Goal: Task Accomplishment & Management: Use online tool/utility

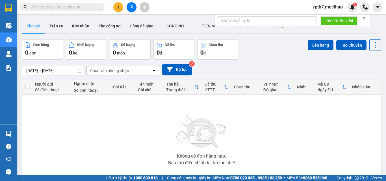
click at [134, 8] on button at bounding box center [132, 7] width 10 height 10
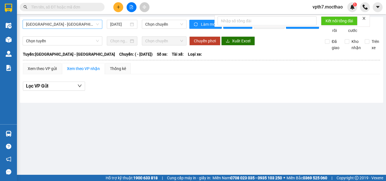
drag, startPoint x: 67, startPoint y: 30, endPoint x: 70, endPoint y: 25, distance: 6.1
click at [68, 28] on div "[GEOGRAPHIC_DATA] - [GEOGRAPHIC_DATA] [DATE] Chọn chuyến" at bounding box center [105, 27] width 164 height 14
click at [70, 25] on span "[GEOGRAPHIC_DATA] - [GEOGRAPHIC_DATA]" at bounding box center [62, 24] width 73 height 8
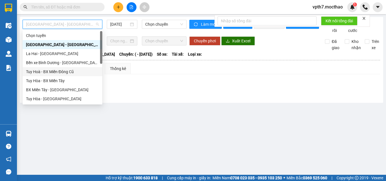
click at [58, 71] on div "Tuy Hoà - BX Miền Đông Cũ" at bounding box center [62, 72] width 73 height 6
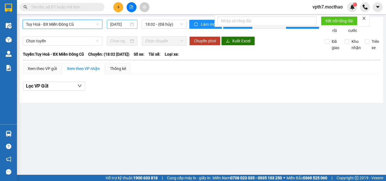
click at [107, 24] on div "[DATE]" at bounding box center [122, 24] width 31 height 9
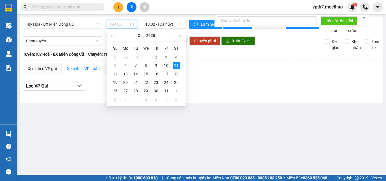
click at [164, 67] on div "10" at bounding box center [166, 65] width 7 height 7
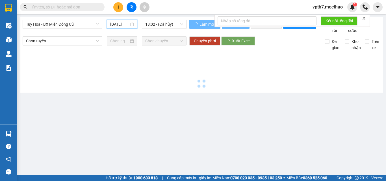
type input "[DATE]"
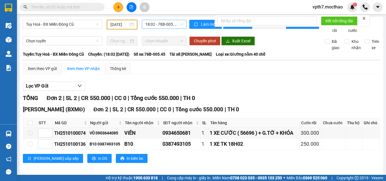
click at [169, 24] on span "18:02 - 78B-005.45" at bounding box center [164, 24] width 38 height 8
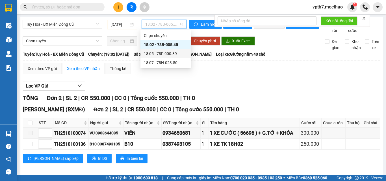
click at [167, 53] on div "18:05 - 78F-000.89" at bounding box center [166, 54] width 44 height 6
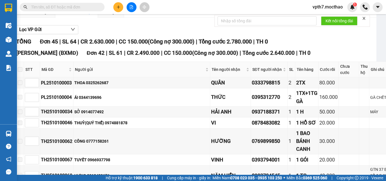
scroll to position [0, 7]
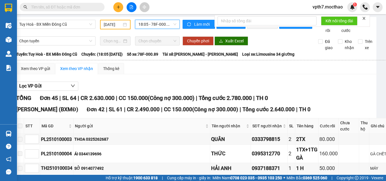
click at [153, 25] on span "18:05 - 78F-000.89" at bounding box center [157, 24] width 38 height 8
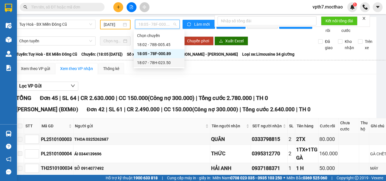
click at [154, 61] on div "18:07 - 78H-023.50" at bounding box center [159, 63] width 44 height 6
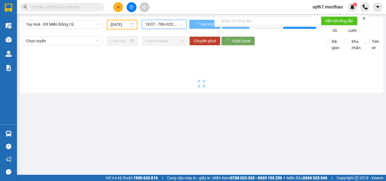
scroll to position [0, 0]
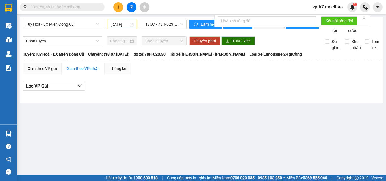
click at [52, 17] on div "Tuy Hoà - BX Miền Đông Cũ [DATE] 18:07 - 78H-023.50 Làm mới In phơi In đơn chọn…" at bounding box center [201, 60] width 363 height 86
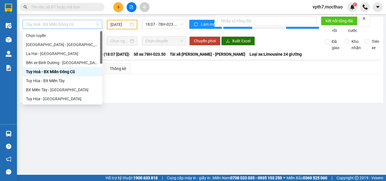
click at [53, 24] on span "Tuy Hoà - BX Miền Đông Cũ" at bounding box center [62, 24] width 73 height 8
click at [54, 80] on div "Tuy Hòa - BX Miền Tây" at bounding box center [62, 81] width 73 height 6
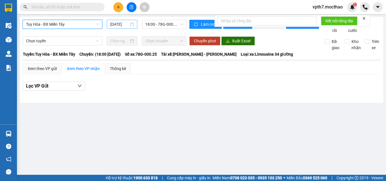
click at [116, 22] on input "[DATE]" at bounding box center [119, 24] width 19 height 6
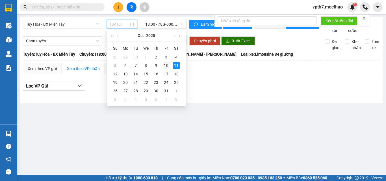
click at [165, 66] on div "10" at bounding box center [166, 65] width 7 height 7
type input "[DATE]"
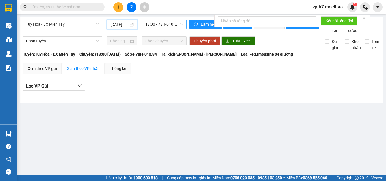
click at [164, 25] on span "18:00 - 78H-010.34" at bounding box center [164, 24] width 38 height 8
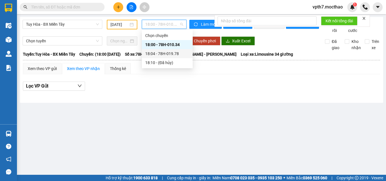
click at [163, 55] on div "18:04 - 78H-019.78" at bounding box center [167, 54] width 44 height 6
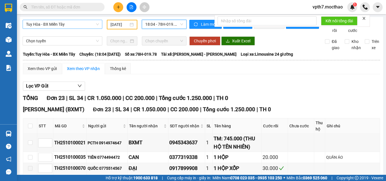
click at [64, 28] on span "Tuy Hòa - BX Miền Tây" at bounding box center [62, 24] width 73 height 8
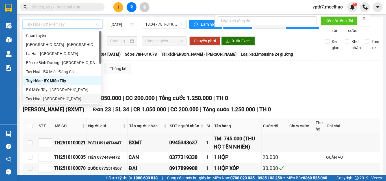
click at [29, 96] on div "Tuy Hòa - [GEOGRAPHIC_DATA]" at bounding box center [62, 99] width 72 height 6
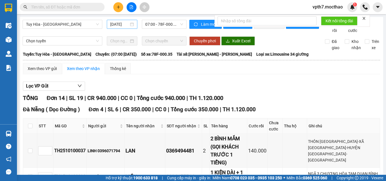
click at [123, 27] on div "[DATE]" at bounding box center [122, 24] width 31 height 9
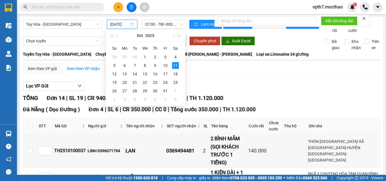
scroll to position [0, 2]
click at [167, 65] on div "10" at bounding box center [165, 65] width 7 height 7
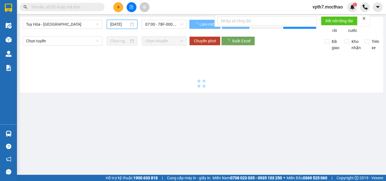
type input "[DATE]"
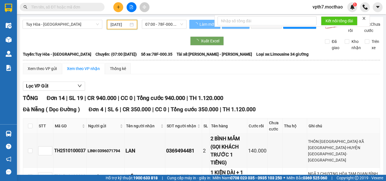
scroll to position [0, 1]
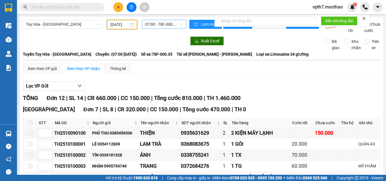
click at [169, 24] on span "07:00 - 78F-000.35" at bounding box center [164, 24] width 38 height 8
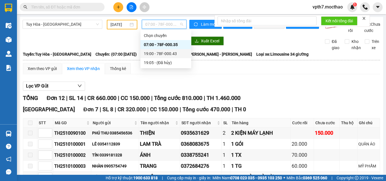
click at [175, 55] on div "19:00 - 78F-000.43" at bounding box center [166, 54] width 44 height 6
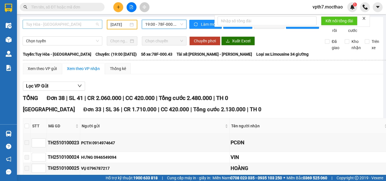
click at [59, 25] on span "Tuy Hòa - [GEOGRAPHIC_DATA]" at bounding box center [62, 24] width 73 height 8
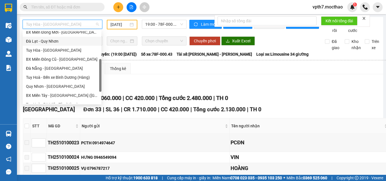
scroll to position [113, 0]
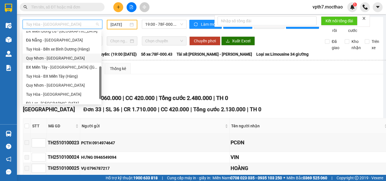
click at [49, 55] on div "Quy Nhơn - [GEOGRAPHIC_DATA]" at bounding box center [62, 58] width 79 height 9
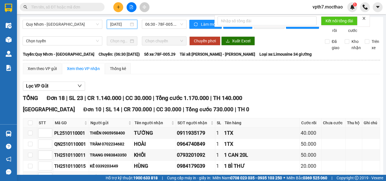
click at [114, 24] on input "[DATE]" at bounding box center [119, 24] width 19 height 6
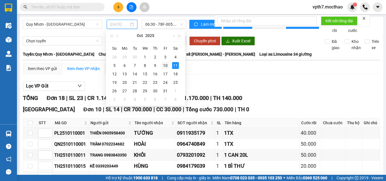
click at [163, 66] on div "10" at bounding box center [165, 65] width 7 height 7
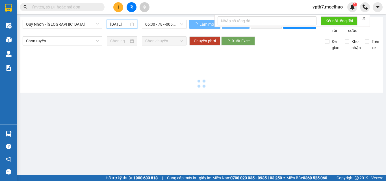
type input "[DATE]"
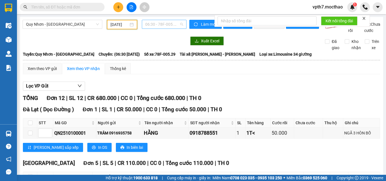
click at [158, 24] on span "06:30 - 78F-005.29" at bounding box center [164, 24] width 38 height 8
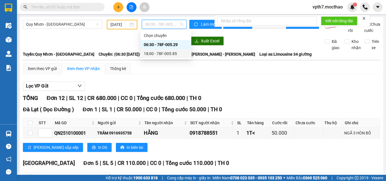
click at [158, 55] on div "18:00 - 78F-005.85" at bounding box center [166, 54] width 44 height 6
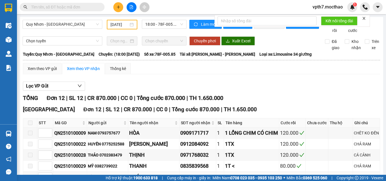
click at [59, 31] on div "Quy Nhơn - [GEOGRAPHIC_DATA] [DATE] 18:00 - 78F-005.85" at bounding box center [105, 27] width 164 height 14
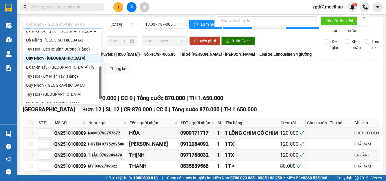
click at [71, 24] on span "Quy Nhơn - [GEOGRAPHIC_DATA]" at bounding box center [62, 24] width 73 height 8
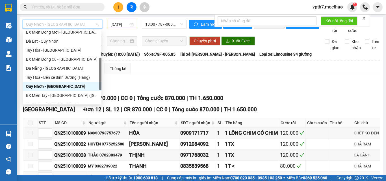
scroll to position [85, 0]
click at [60, 61] on div "BX Miền Đông Cũ - [GEOGRAPHIC_DATA]" at bounding box center [62, 59] width 72 height 6
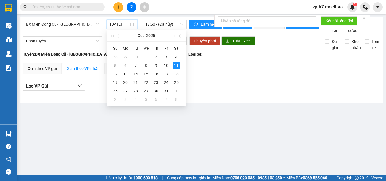
click at [115, 26] on input "[DATE]" at bounding box center [119, 24] width 19 height 6
click at [168, 65] on div "10" at bounding box center [166, 65] width 7 height 7
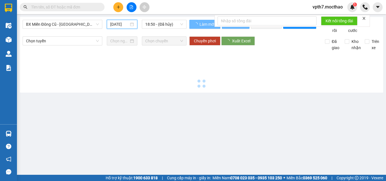
type input "[DATE]"
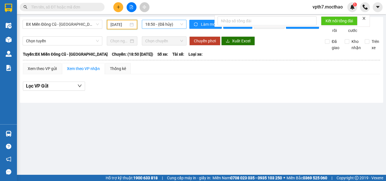
click at [166, 25] on span "18:50 - (Đã hủy)" at bounding box center [164, 24] width 38 height 8
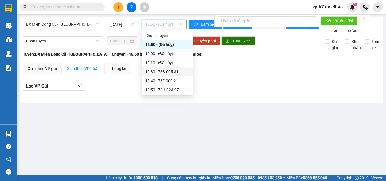
click at [167, 71] on div "19:30 - 78B-005.31" at bounding box center [167, 72] width 44 height 6
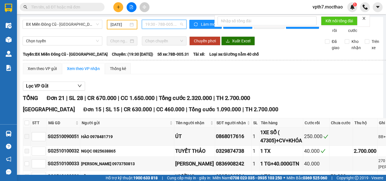
click at [178, 23] on span "19:30 - 78B-005.31" at bounding box center [164, 24] width 38 height 8
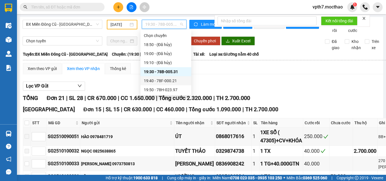
click at [164, 79] on div "19:40 - 78F-000.21" at bounding box center [166, 81] width 44 height 6
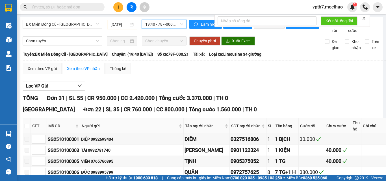
click at [156, 23] on span "19:40 - 78F-000.21" at bounding box center [164, 24] width 38 height 8
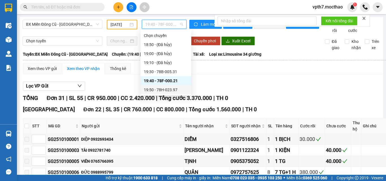
click at [170, 93] on div "19:50 - 78H-023.97" at bounding box center [165, 89] width 51 height 9
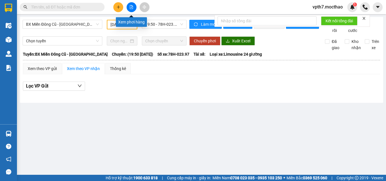
click at [131, 7] on icon "file-add" at bounding box center [131, 7] width 3 height 4
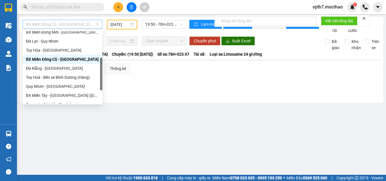
click at [74, 23] on span "BX Miền Đông Cũ - [GEOGRAPHIC_DATA]" at bounding box center [62, 24] width 73 height 8
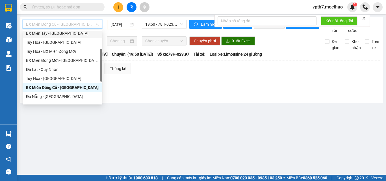
click at [52, 36] on div "BX Miền Tây - [GEOGRAPHIC_DATA]" at bounding box center [62, 33] width 73 height 6
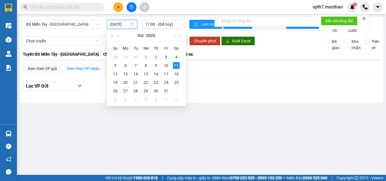
click at [125, 21] on input "[DATE]" at bounding box center [119, 24] width 19 height 6
click at [168, 67] on div "10" at bounding box center [166, 65] width 7 height 7
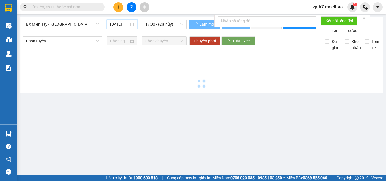
type input "[DATE]"
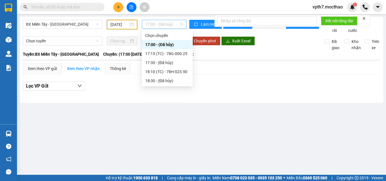
click at [166, 26] on span "17:00 - (Đã hủy)" at bounding box center [164, 24] width 38 height 8
click at [168, 55] on div "17:15 (TC) - 78G-000.25" at bounding box center [167, 54] width 44 height 6
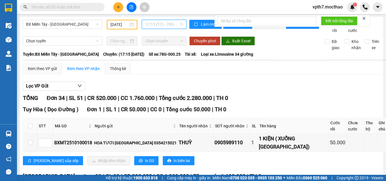
click at [167, 23] on span "17:15 (TC) - 78G-000.25" at bounding box center [164, 24] width 38 height 8
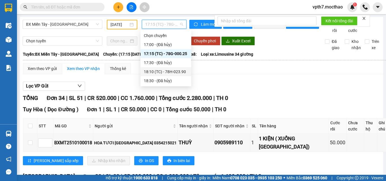
click at [179, 72] on div "18:10 (TC) - 78H-023.90" at bounding box center [166, 72] width 44 height 6
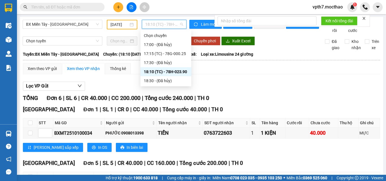
click at [161, 26] on span "18:10 (TC) - 78H-023.90" at bounding box center [164, 24] width 38 height 8
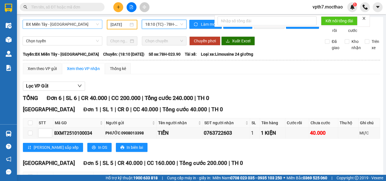
click at [55, 23] on span "BX Miền Tây - [GEOGRAPHIC_DATA]" at bounding box center [62, 24] width 73 height 8
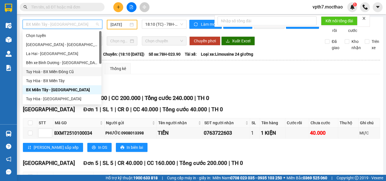
click at [58, 73] on div "Tuy Hoà - BX Miền Đông Cũ" at bounding box center [62, 72] width 72 height 6
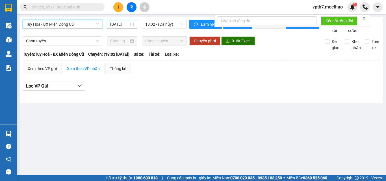
click at [117, 27] on input "[DATE]" at bounding box center [119, 24] width 19 height 6
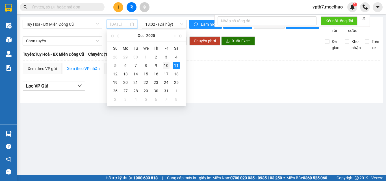
click at [164, 69] on td "10" at bounding box center [166, 65] width 10 height 8
type input "[DATE]"
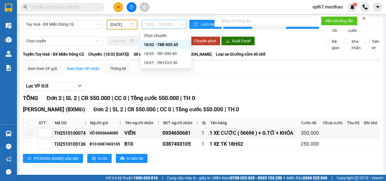
click at [169, 24] on span "18:02 - 78B-005.45" at bounding box center [164, 24] width 38 height 8
click at [166, 54] on div "18:05 - 78F-000.89" at bounding box center [166, 54] width 44 height 6
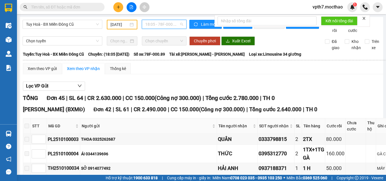
click at [171, 24] on span "18:05 - 78F-000.89" at bounding box center [164, 24] width 38 height 8
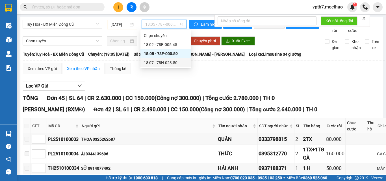
click at [179, 66] on div "18:07 - 78H-023.50" at bounding box center [165, 62] width 51 height 9
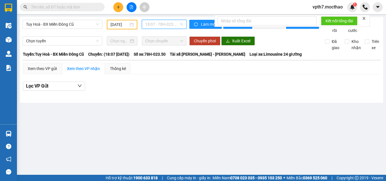
click at [166, 26] on span "18:07 - 78H-023.50" at bounding box center [164, 24] width 38 height 8
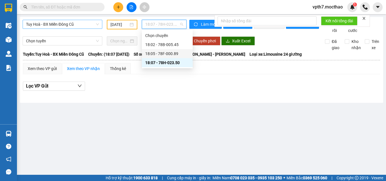
click at [82, 25] on span "Tuy Hoà - BX Miền Đông Cũ" at bounding box center [62, 24] width 73 height 8
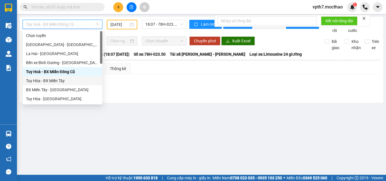
click at [62, 82] on div "Tuy Hòa - BX Miền Tây" at bounding box center [62, 81] width 73 height 6
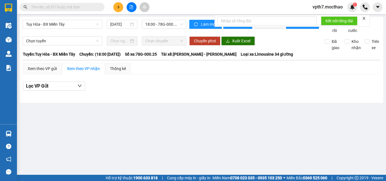
click at [121, 19] on div "Tuy Hòa - BX Miền Tây [DATE] 18:00 - 78G-000.25 Làm mới In phơi In đơn chọn Thố…" at bounding box center [201, 60] width 363 height 86
click at [121, 24] on input "[DATE]" at bounding box center [119, 24] width 19 height 6
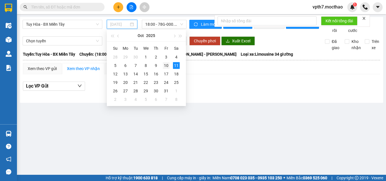
click at [169, 64] on td "10" at bounding box center [166, 65] width 10 height 8
type input "[DATE]"
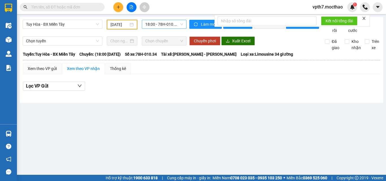
click at [167, 24] on span "18:00 - 78H-010.34" at bounding box center [164, 24] width 38 height 8
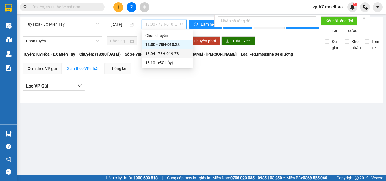
click at [176, 55] on div "18:04 - 78H-019.78" at bounding box center [167, 54] width 44 height 6
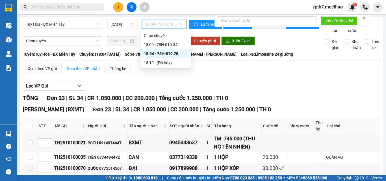
click at [167, 23] on span "18:04 - 78H-019.78" at bounding box center [164, 24] width 38 height 8
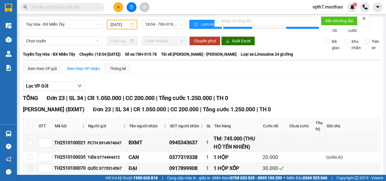
click at [235, 74] on div "Xem theo VP gửi Xem theo VP nhận Thống kê" at bounding box center [201, 68] width 357 height 11
click at [69, 23] on span "Tuy Hòa - BX Miền Tây" at bounding box center [62, 24] width 73 height 8
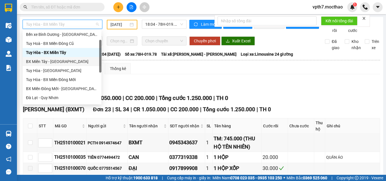
scroll to position [56, 0]
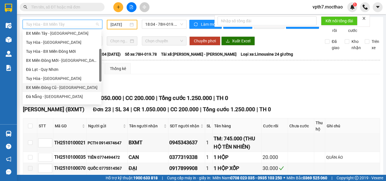
click at [55, 89] on div "BX Miền Đông Cũ - [GEOGRAPHIC_DATA]" at bounding box center [62, 87] width 72 height 6
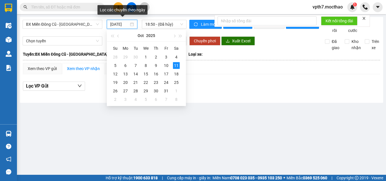
click at [121, 24] on input "[DATE]" at bounding box center [119, 24] width 19 height 6
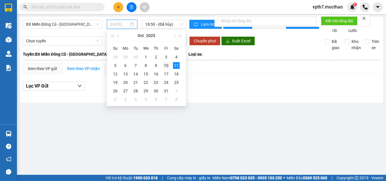
click at [166, 66] on div "10" at bounding box center [166, 65] width 7 height 7
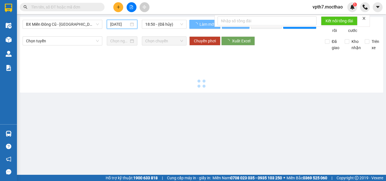
type input "[DATE]"
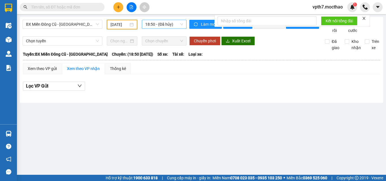
click at [170, 24] on span "18:50 - (Đã hủy)" at bounding box center [164, 24] width 38 height 8
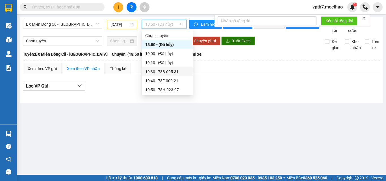
click at [176, 72] on div "19:30 - 78B-005.31" at bounding box center [167, 72] width 44 height 6
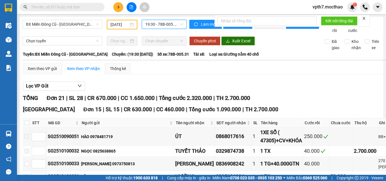
click at [164, 25] on span "19:30 - 78B-005.31" at bounding box center [164, 24] width 38 height 8
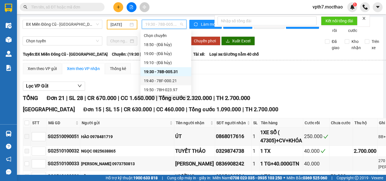
click at [160, 78] on div "19:40 - 78F-000.21" at bounding box center [166, 81] width 44 height 6
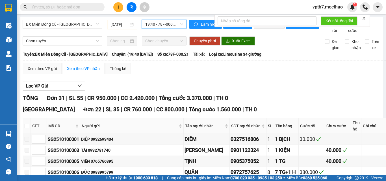
click at [169, 25] on span "19:40 - 78F-000.21" at bounding box center [164, 24] width 38 height 8
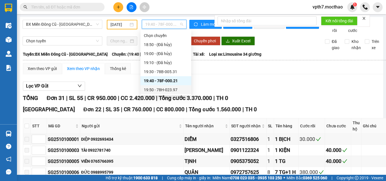
click at [169, 88] on div "19:50 - 78H-023.97" at bounding box center [166, 90] width 44 height 6
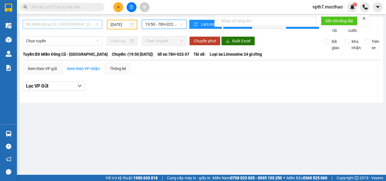
click at [66, 25] on span "BX Miền Đông Cũ - [GEOGRAPHIC_DATA]" at bounding box center [62, 24] width 73 height 8
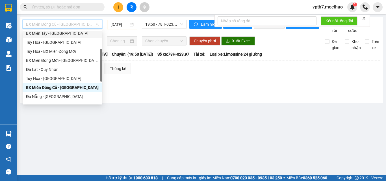
click at [55, 32] on div "BX Miền Tây - [GEOGRAPHIC_DATA]" at bounding box center [62, 33] width 73 height 6
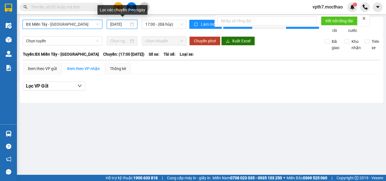
click at [114, 24] on input "[DATE]" at bounding box center [119, 24] width 19 height 6
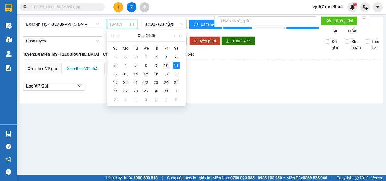
click at [169, 64] on div "10" at bounding box center [166, 65] width 7 height 7
type input "[DATE]"
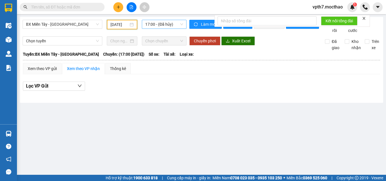
click at [160, 25] on span "17:00 - (Đã hủy)" at bounding box center [164, 24] width 38 height 8
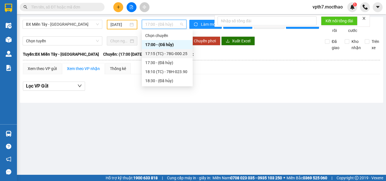
click at [181, 54] on div "17:15 (TC) - 78G-000.25" at bounding box center [167, 54] width 44 height 6
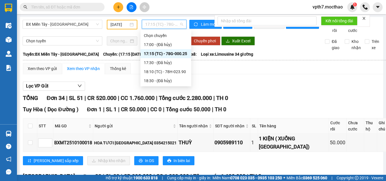
click at [164, 27] on span "17:15 (TC) - 78G-000.25" at bounding box center [164, 24] width 38 height 8
click at [179, 74] on div "18:10 (TC) - 78H-023.90" at bounding box center [166, 72] width 44 height 6
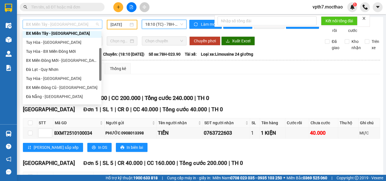
scroll to position [54, 0]
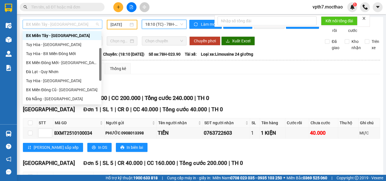
click at [61, 26] on span "BX Miền Tây - [GEOGRAPHIC_DATA]" at bounding box center [62, 24] width 73 height 8
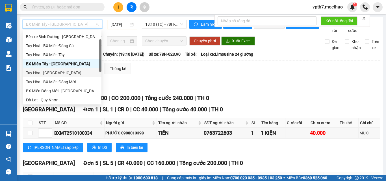
scroll to position [0, 0]
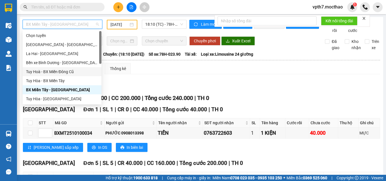
click at [51, 71] on div "Tuy Hoà - BX Miền Đông Cũ" at bounding box center [62, 72] width 72 height 6
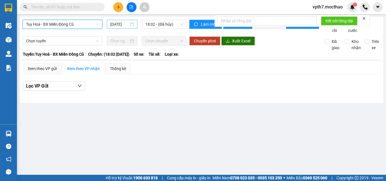
click at [121, 28] on div "[DATE]" at bounding box center [122, 24] width 31 height 9
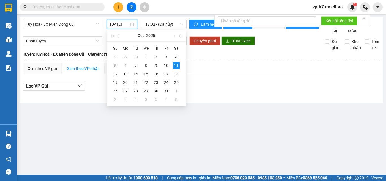
scroll to position [0, 1]
click at [168, 67] on div "10" at bounding box center [166, 65] width 7 height 7
type input "[DATE]"
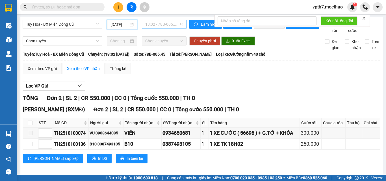
click at [166, 25] on span "18:02 - 78B-005.45" at bounding box center [164, 24] width 38 height 8
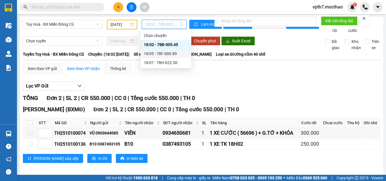
click at [171, 53] on div "18:05 - 78F-000.89" at bounding box center [166, 54] width 44 height 6
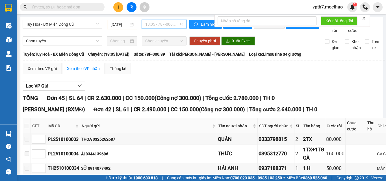
click at [171, 24] on span "18:05 - 78F-000.89" at bounding box center [164, 24] width 38 height 8
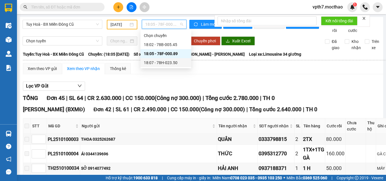
click at [168, 62] on div "18:07 - 78H-023.50" at bounding box center [166, 63] width 44 height 6
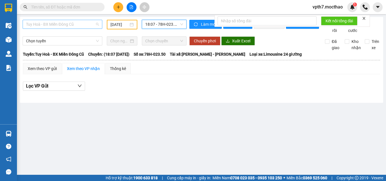
drag, startPoint x: 64, startPoint y: 24, endPoint x: 60, endPoint y: 43, distance: 20.0
click at [64, 24] on span "Tuy Hoà - BX Miền Đông Cũ" at bounding box center [62, 24] width 73 height 8
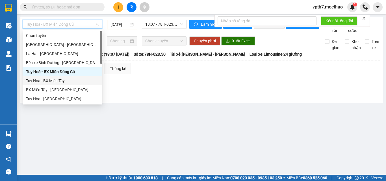
click at [58, 81] on div "Tuy Hòa - BX Miền Tây" at bounding box center [62, 81] width 73 height 6
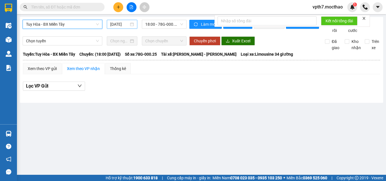
click at [119, 25] on input "[DATE]" at bounding box center [119, 24] width 19 height 6
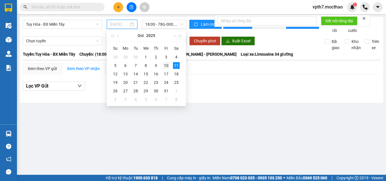
click at [164, 64] on div "10" at bounding box center [166, 65] width 7 height 7
type input "[DATE]"
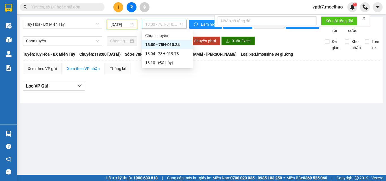
click at [167, 26] on span "18:00 - 78H-010.34" at bounding box center [164, 24] width 38 height 8
click at [168, 49] on div "18:04 - 78H-019.78" at bounding box center [167, 53] width 51 height 9
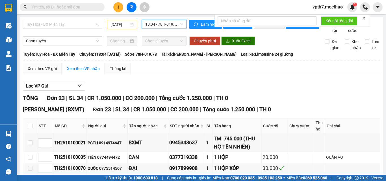
drag, startPoint x: 80, startPoint y: 22, endPoint x: 69, endPoint y: 40, distance: 20.7
click at [80, 22] on span "Tuy Hòa - BX Miền Tây" at bounding box center [62, 24] width 73 height 8
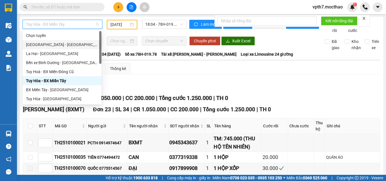
scroll to position [56, 0]
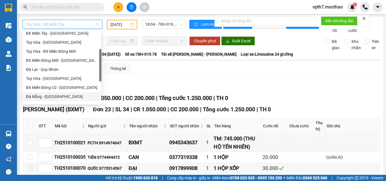
click at [42, 94] on div "Đà Nẵng - [GEOGRAPHIC_DATA]" at bounding box center [62, 97] width 72 height 6
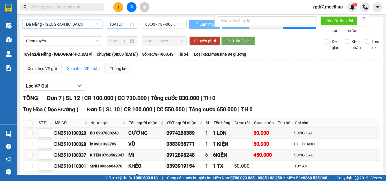
click at [120, 27] on input "[DATE]" at bounding box center [119, 24] width 19 height 6
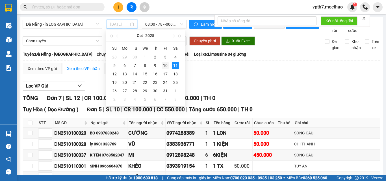
click at [166, 64] on div "10" at bounding box center [165, 65] width 7 height 7
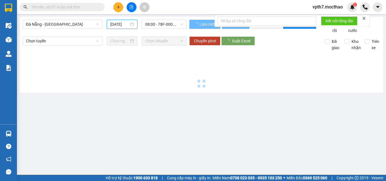
type input "[DATE]"
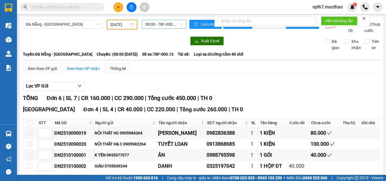
click at [164, 25] on span "08:00 - 78F-000.13" at bounding box center [164, 24] width 38 height 8
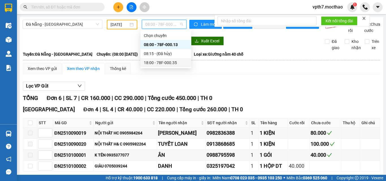
click at [162, 61] on div "18:00 - 78F-000.35" at bounding box center [166, 63] width 44 height 6
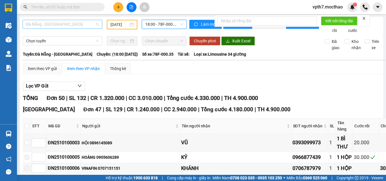
click at [63, 27] on span "Đà Nẵng - [GEOGRAPHIC_DATA]" at bounding box center [62, 24] width 73 height 8
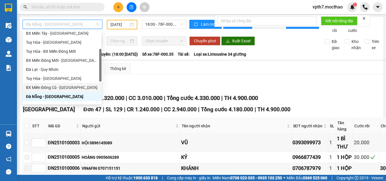
click at [61, 87] on div "BX Miền Đông Cũ - [GEOGRAPHIC_DATA]" at bounding box center [62, 87] width 72 height 6
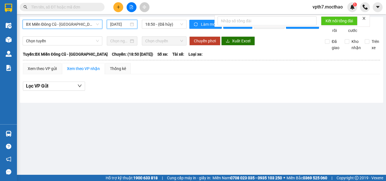
click at [118, 27] on input "[DATE]" at bounding box center [119, 24] width 19 height 6
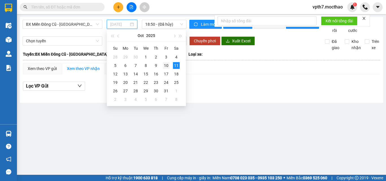
click at [168, 65] on div "10" at bounding box center [166, 65] width 7 height 7
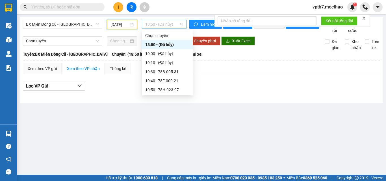
click at [163, 20] on span "18:50 - (Đã hủy)" at bounding box center [164, 24] width 38 height 8
click at [169, 69] on div "19:30 - 78B-005.31" at bounding box center [167, 72] width 44 height 6
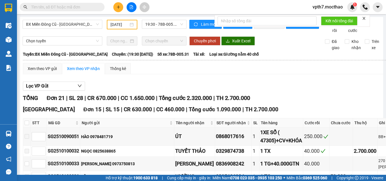
click at [140, 27] on div "19:30 - 78B-005.31" at bounding box center [164, 25] width 49 height 10
click at [154, 27] on span "19:30 - 78B-005.31" at bounding box center [164, 24] width 38 height 8
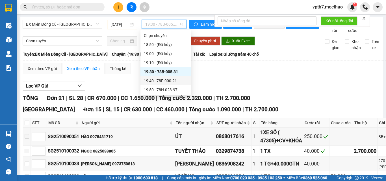
click at [164, 81] on div "19:40 - 78F-000.21" at bounding box center [166, 81] width 44 height 6
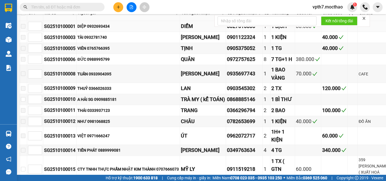
scroll to position [0, 4]
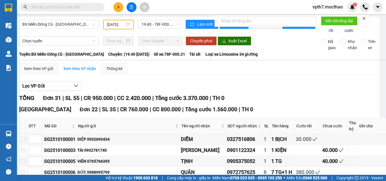
click at [168, 29] on div "19:40 - 78F-000.21" at bounding box center [160, 25] width 49 height 10
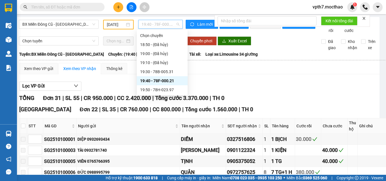
click at [169, 25] on span "19:40 - 78F-000.21" at bounding box center [161, 24] width 38 height 8
click at [161, 93] on div "19:50 - 78H-023.97" at bounding box center [162, 90] width 44 height 6
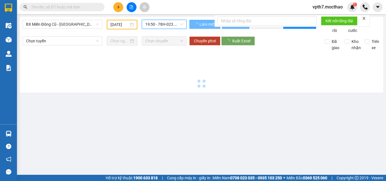
scroll to position [0, 0]
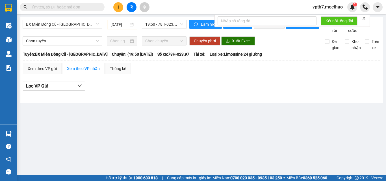
click at [56, 18] on div "BX Miền Đông Cũ - Tuy Hoà [DATE] 19:50 - 78H-023.97 Làm mới In phơi In đơn chọn…" at bounding box center [201, 60] width 363 height 86
click at [69, 32] on div "BX Miền Đông Cũ - Tuy Hoà [DATE] 19:50 - 78H-023.97" at bounding box center [105, 27] width 164 height 14
click at [117, 24] on input "[DATE]" at bounding box center [119, 24] width 18 height 6
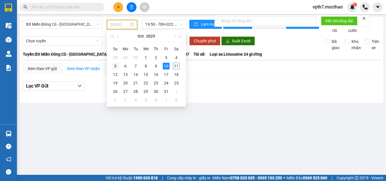
click at [115, 68] on div "5" at bounding box center [115, 66] width 7 height 7
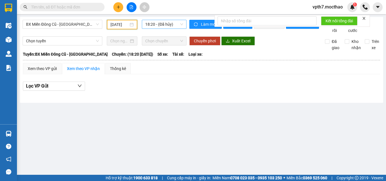
click at [166, 26] on span "18:20 - (Đã hủy)" at bounding box center [164, 24] width 38 height 8
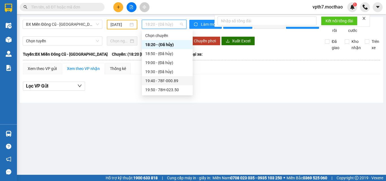
click at [175, 81] on div "19:40 - 78F-000.89" at bounding box center [167, 81] width 44 height 6
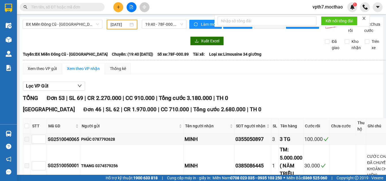
click at [117, 24] on input "[DATE]" at bounding box center [119, 24] width 18 height 6
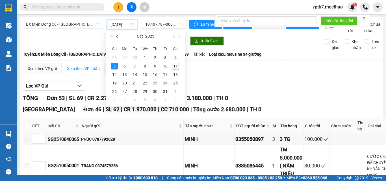
click at [116, 37] on span "button" at bounding box center [117, 36] width 3 height 3
click at [146, 84] on div "24" at bounding box center [145, 83] width 7 height 7
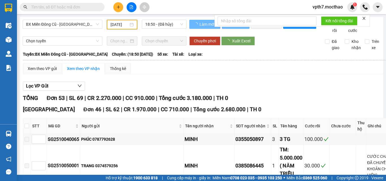
type input "[DATE]"
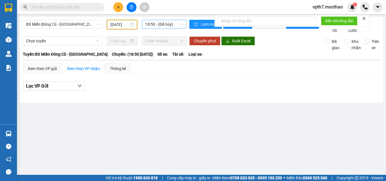
click at [168, 25] on span "18:50 - (Đã hủy)" at bounding box center [164, 24] width 38 height 8
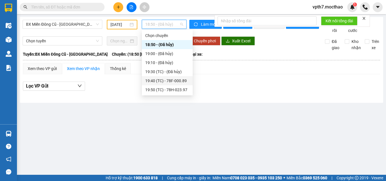
click at [171, 83] on div "19:40 (TC) - 78F-000.89" at bounding box center [167, 81] width 44 height 6
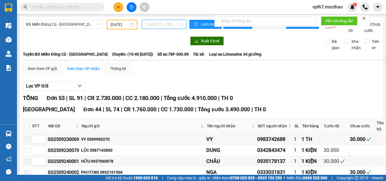
click at [164, 26] on span "19:40 (TC) - 78F-000.89" at bounding box center [164, 24] width 38 height 8
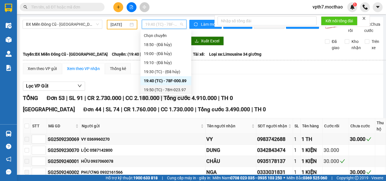
click at [173, 92] on div "19:50 (TC) - 78H-023.97" at bounding box center [166, 90] width 44 height 6
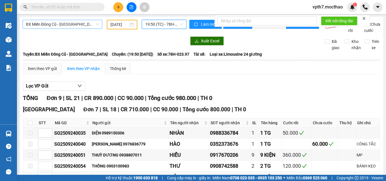
click at [75, 24] on span "BX Miền Đông Cũ - [GEOGRAPHIC_DATA]" at bounding box center [62, 24] width 73 height 8
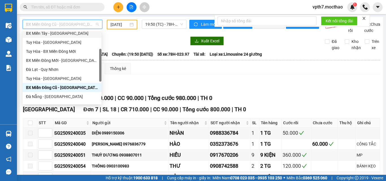
click at [61, 35] on div "BX Miền Tây - [GEOGRAPHIC_DATA]" at bounding box center [62, 33] width 72 height 6
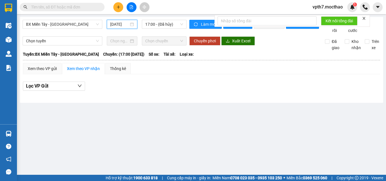
click at [113, 22] on input "[DATE]" at bounding box center [119, 24] width 19 height 6
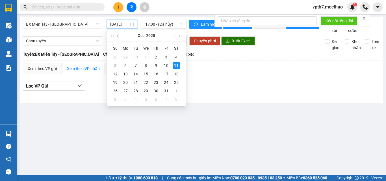
click at [119, 36] on span "button" at bounding box center [118, 36] width 3 height 3
click at [147, 83] on div "24" at bounding box center [145, 82] width 7 height 7
type input "[DATE]"
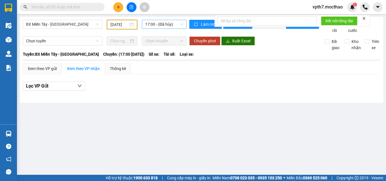
click at [153, 28] on span "17:00 - (Đã hủy)" at bounding box center [164, 24] width 38 height 8
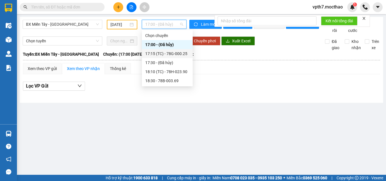
click at [174, 56] on div "17:15 (TC) - 78G-000.25" at bounding box center [167, 54] width 44 height 6
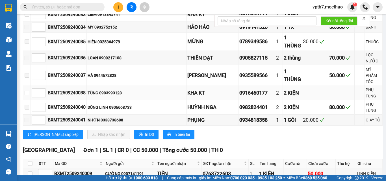
scroll to position [698, 0]
